Goal: Register for event/course

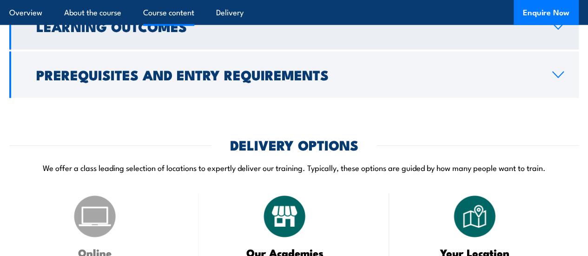
scroll to position [1210, 0]
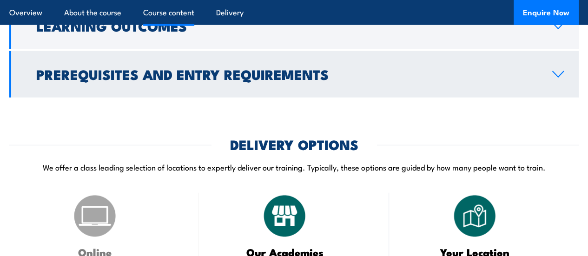
click at [557, 98] on link "Prerequisites and Entry Requirements" at bounding box center [294, 74] width 570 height 46
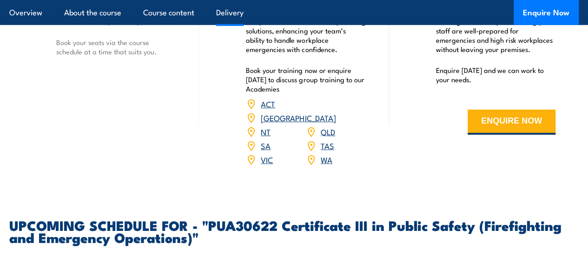
scroll to position [1417, 0]
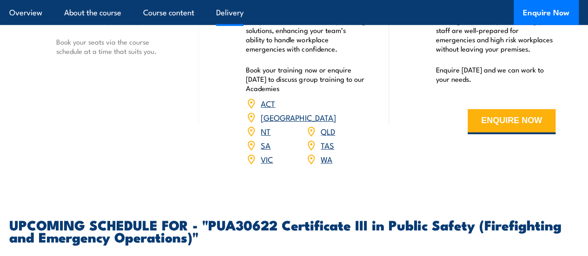
click at [329, 123] on link "[GEOGRAPHIC_DATA]" at bounding box center [298, 117] width 75 height 11
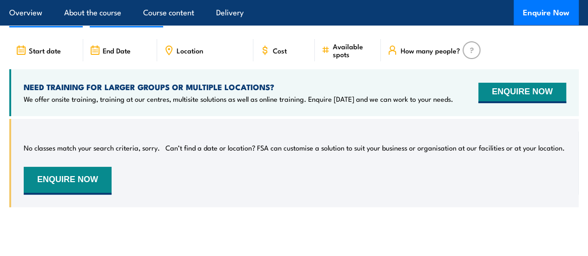
scroll to position [1752, 0]
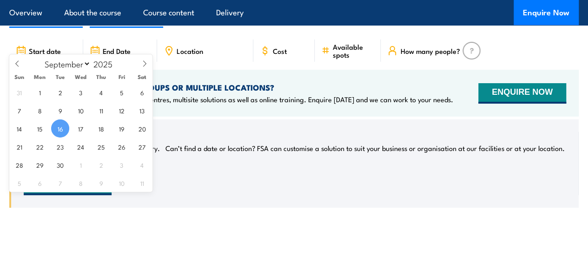
click at [68, 28] on input "[DATE]" at bounding box center [45, 16] width 73 height 24
click at [84, 63] on select "January February March April May June July August September October November De…" at bounding box center [65, 64] width 51 height 12
select select "1"
click at [40, 58] on select "January February March April May June July August September October November De…" at bounding box center [65, 64] width 51 height 12
click at [118, 59] on span at bounding box center [118, 61] width 7 height 6
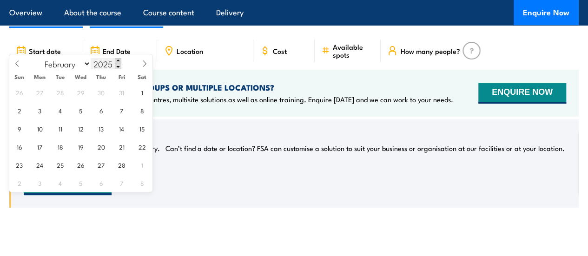
type input "2026"
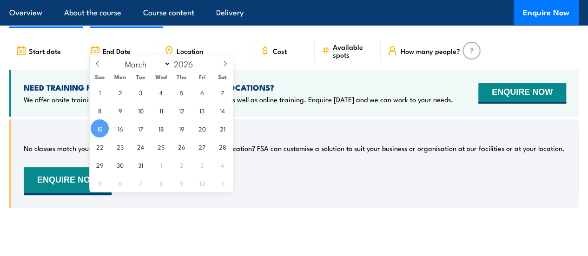
click at [150, 28] on input "[DATE]" at bounding box center [126, 16] width 73 height 24
click at [164, 68] on select "January February March April May June July August September October November De…" at bounding box center [146, 64] width 51 height 12
select select "11"
click at [121, 58] on select "January February March April May June July August September October November De…" at bounding box center [146, 64] width 51 height 12
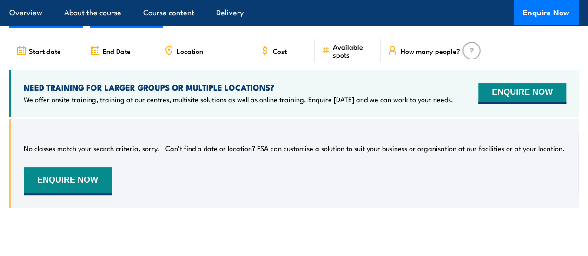
click at [290, 195] on div "No classes match your search criteria, sorry. Can’t find a date or location? FS…" at bounding box center [295, 163] width 543 height 63
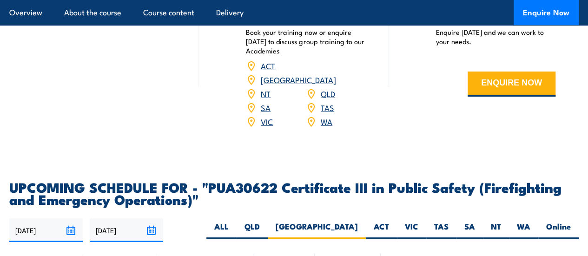
scroll to position [1467, 0]
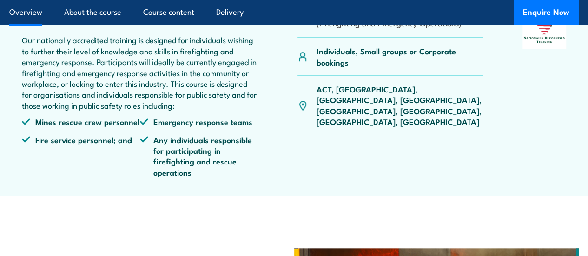
scroll to position [333, 0]
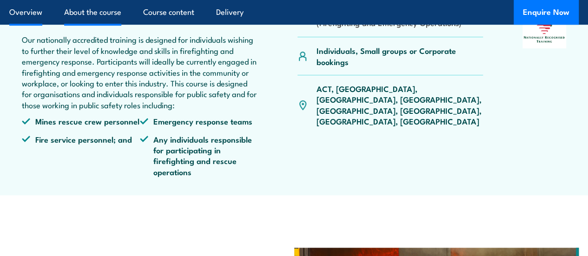
click at [66, 7] on link "About the course" at bounding box center [92, 12] width 57 height 25
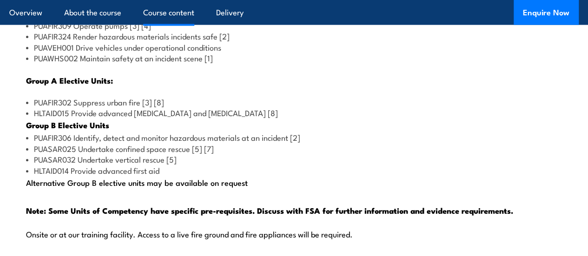
scroll to position [951, 0]
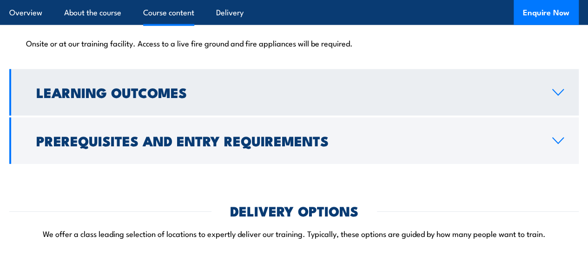
click at [209, 98] on h2 "Learning Outcomes" at bounding box center [286, 92] width 501 height 12
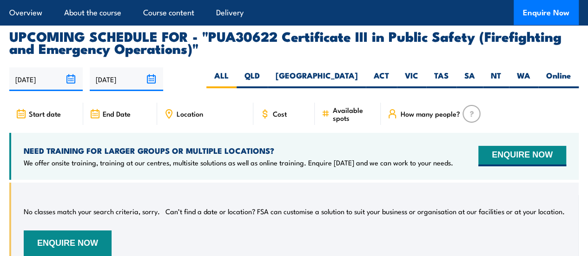
scroll to position [1513, 0]
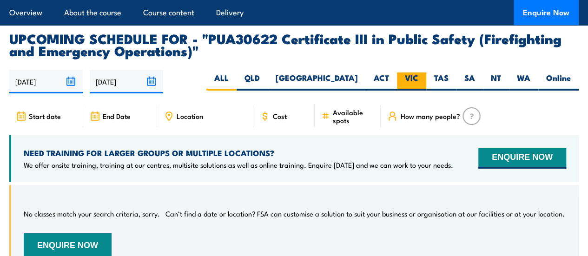
click at [411, 91] on label "VIC" at bounding box center [411, 82] width 29 height 18
click at [418, 79] on input "VIC" at bounding box center [421, 76] width 6 height 6
radio input "true"
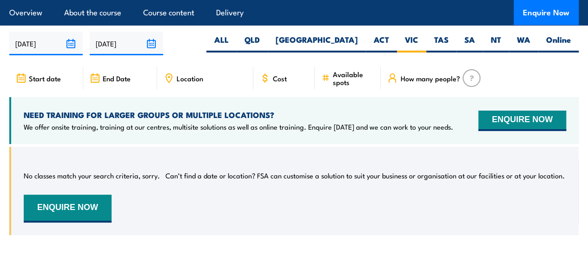
scroll to position [1693, 0]
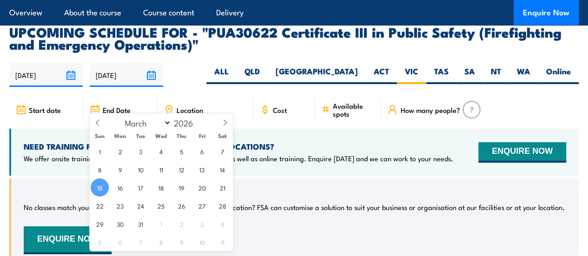
click at [155, 87] on input "[DATE]" at bounding box center [126, 75] width 73 height 24
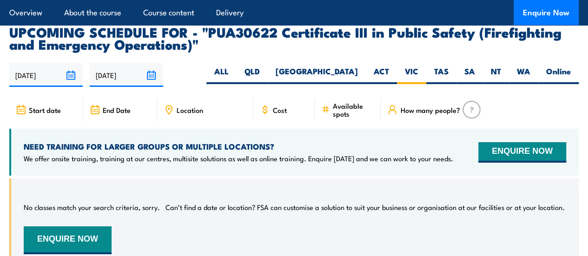
click at [229, 87] on div "16/09/2025 15/03/2026" at bounding box center [294, 75] width 570 height 24
click at [68, 87] on input "16/09/2025" at bounding box center [45, 75] width 73 height 24
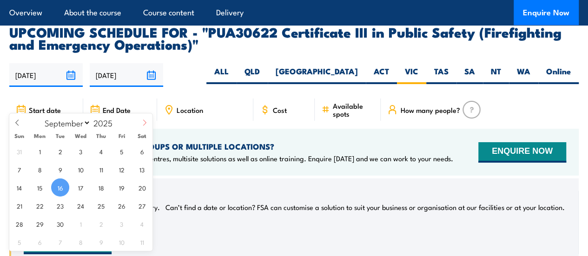
click at [142, 121] on icon at bounding box center [144, 122] width 7 height 7
select select "11"
click at [142, 121] on icon at bounding box center [144, 122] width 7 height 7
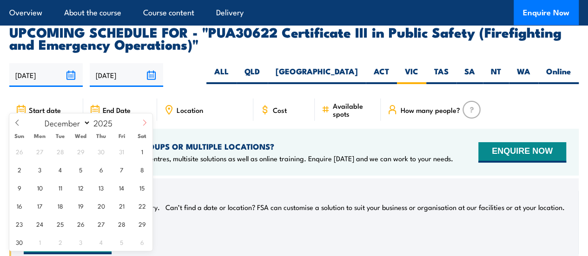
type input "2026"
click at [142, 121] on icon at bounding box center [144, 122] width 7 height 7
select select "1"
click at [22, 151] on span "1" at bounding box center [19, 151] width 18 height 18
type input "01/02/2026"
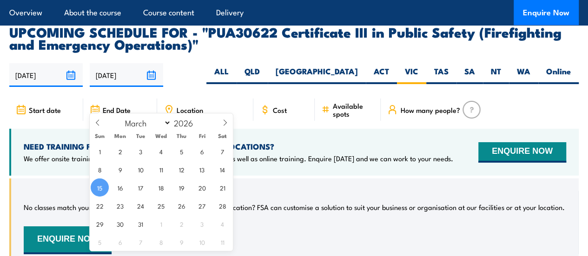
click at [154, 87] on input "[DATE]" at bounding box center [126, 75] width 73 height 24
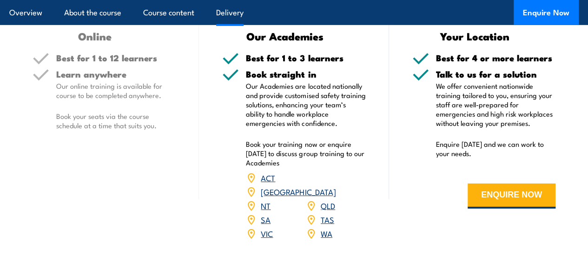
scroll to position [1427, 0]
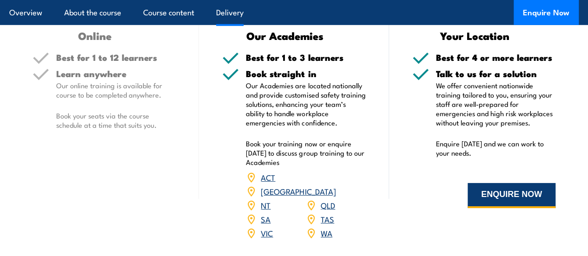
click at [491, 208] on button "ENQUIRE NOW" at bounding box center [512, 195] width 88 height 25
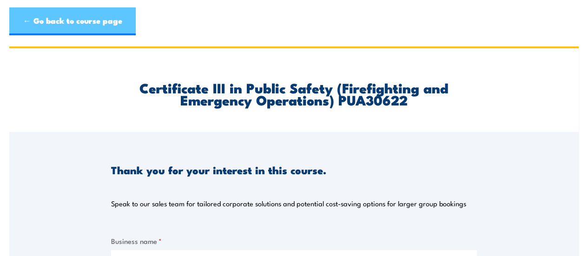
click at [26, 18] on link "← Go back to course page" at bounding box center [72, 21] width 126 height 28
